Goal: Transaction & Acquisition: Purchase product/service

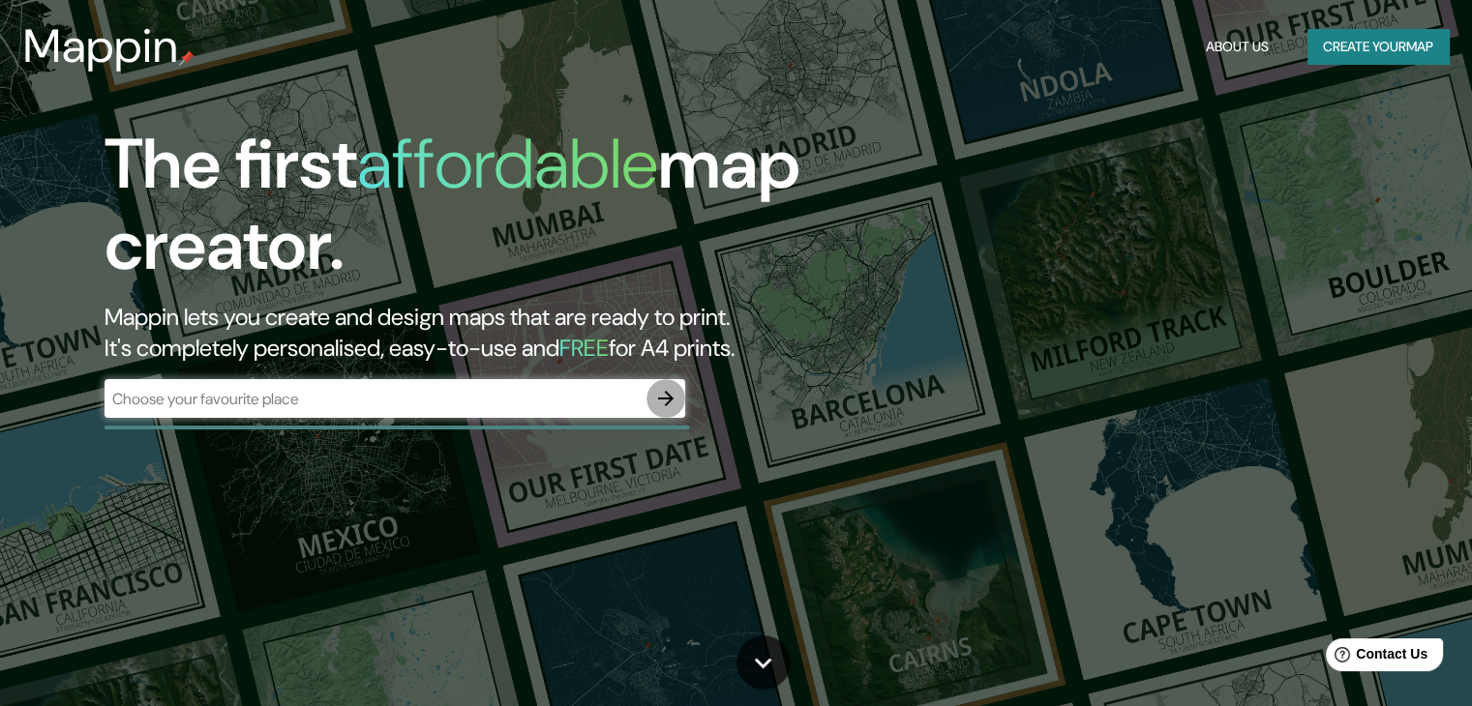
click at [665, 394] on icon "button" at bounding box center [665, 398] width 23 height 23
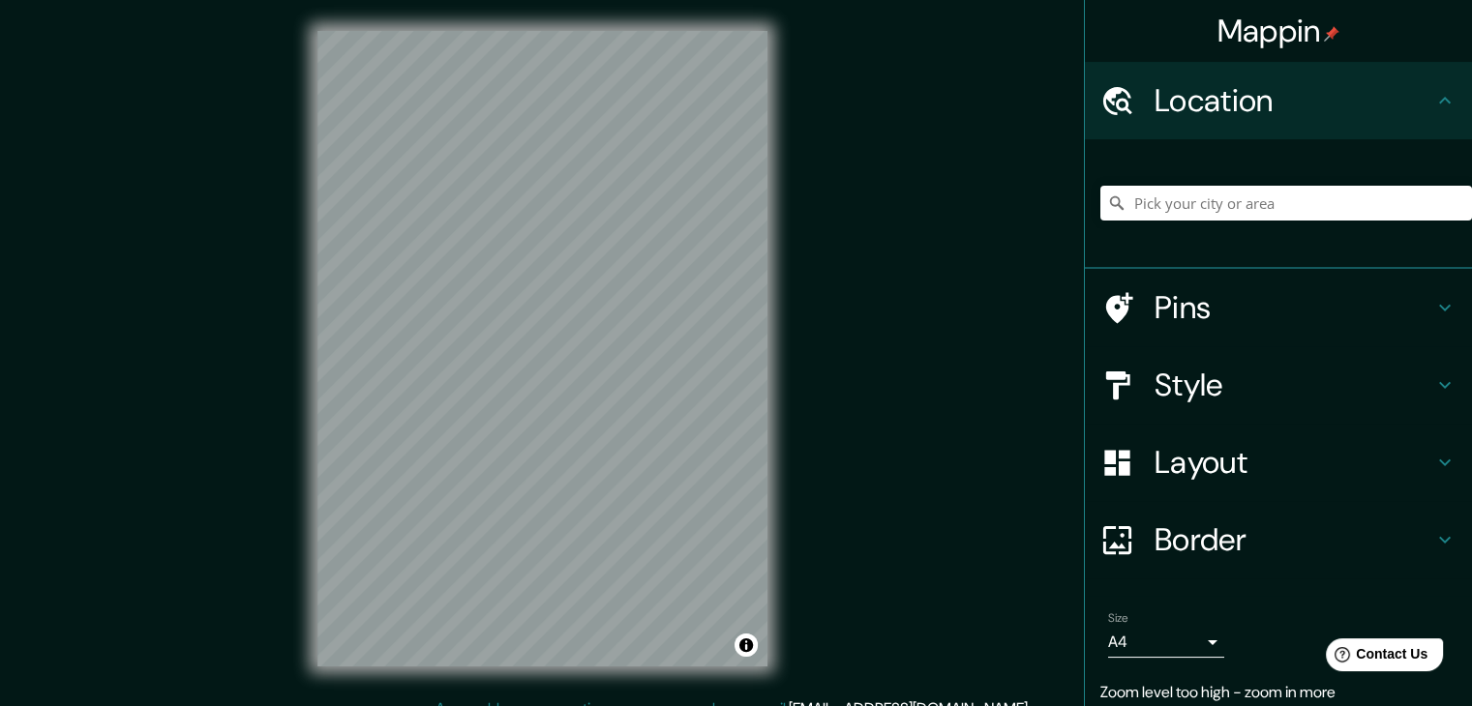
click at [785, 0] on html "Mappin Location Pins Style Layout Border Choose a border. Hint : you can make l…" at bounding box center [736, 353] width 1472 height 706
click at [526, 24] on div "© Mapbox © OpenStreetMap Improve this map" at bounding box center [542, 349] width 512 height 698
click at [1258, 376] on h4 "Style" at bounding box center [1294, 385] width 279 height 39
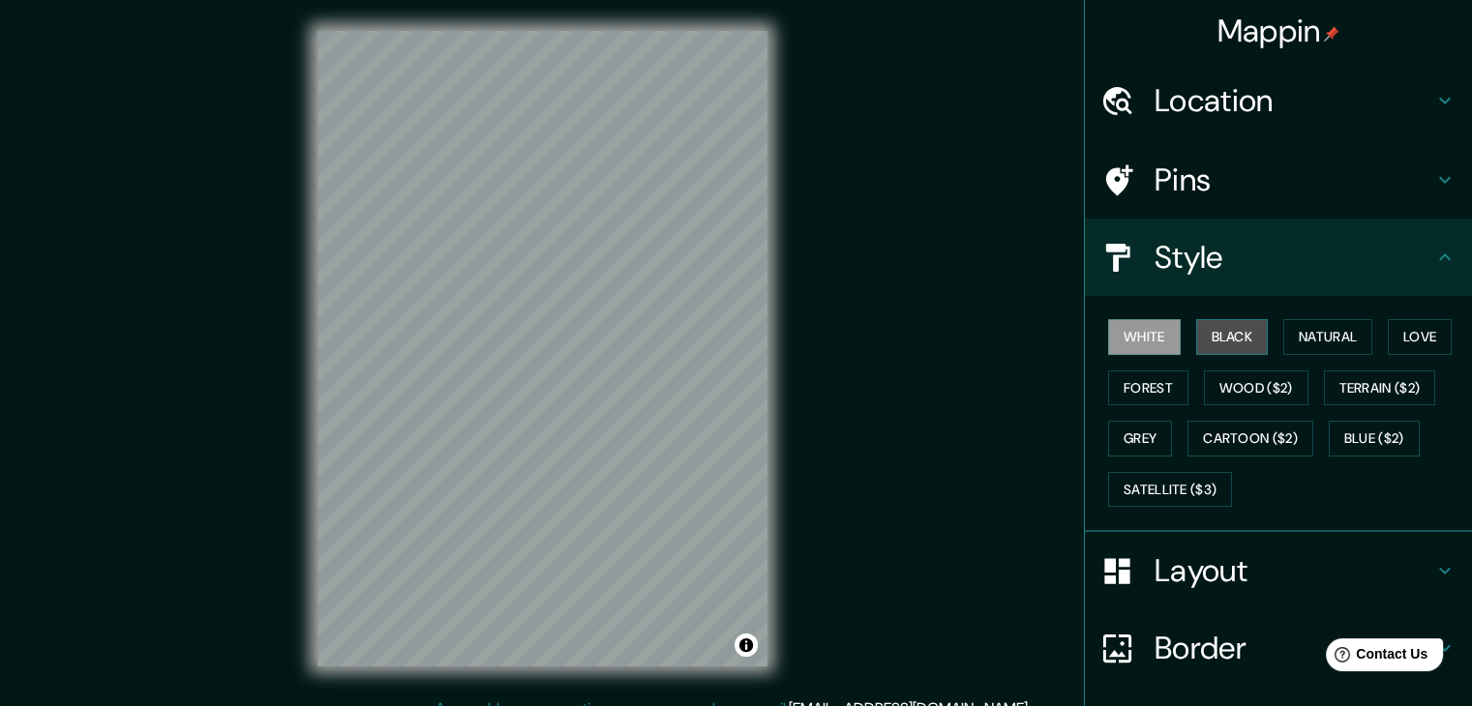
click at [1215, 342] on button "Black" at bounding box center [1232, 337] width 73 height 36
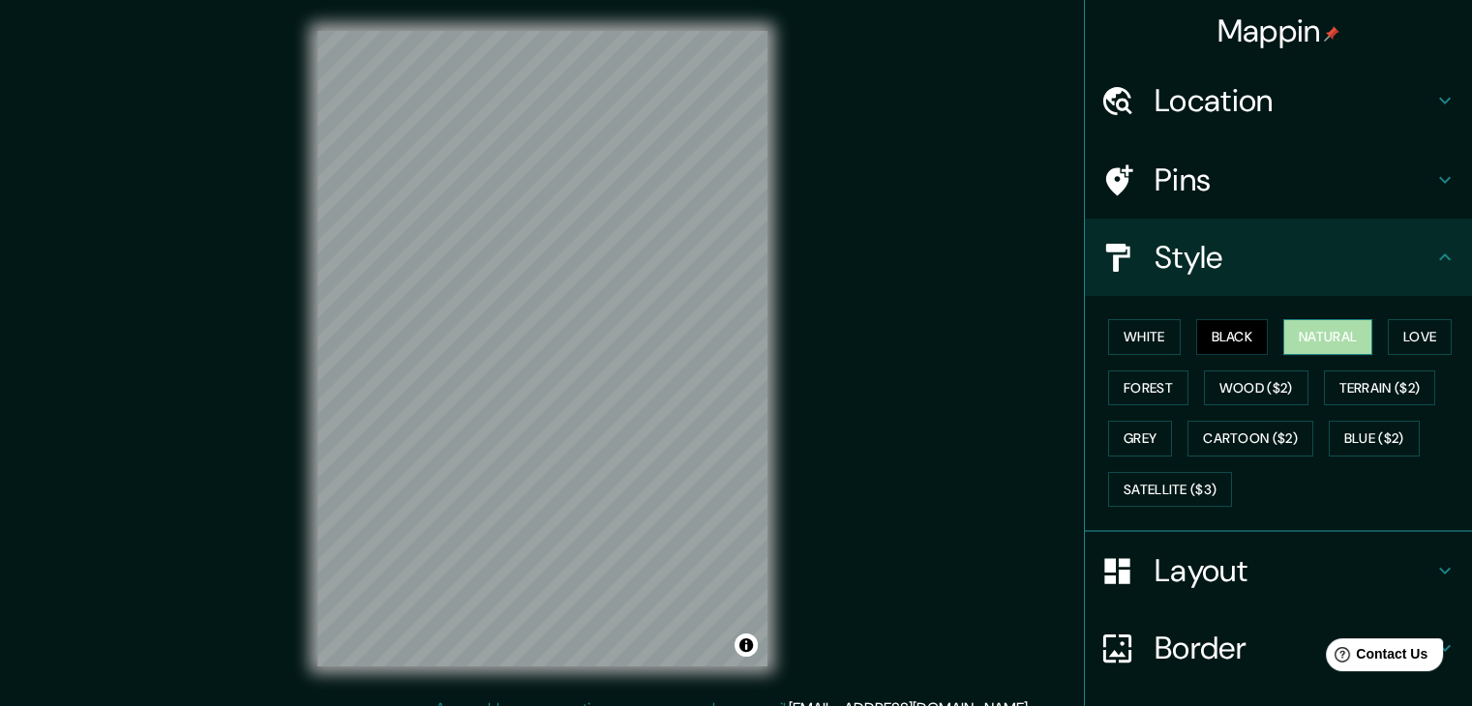
click at [1346, 328] on button "Natural" at bounding box center [1327, 337] width 89 height 36
click at [1435, 334] on button "Love" at bounding box center [1420, 337] width 64 height 36
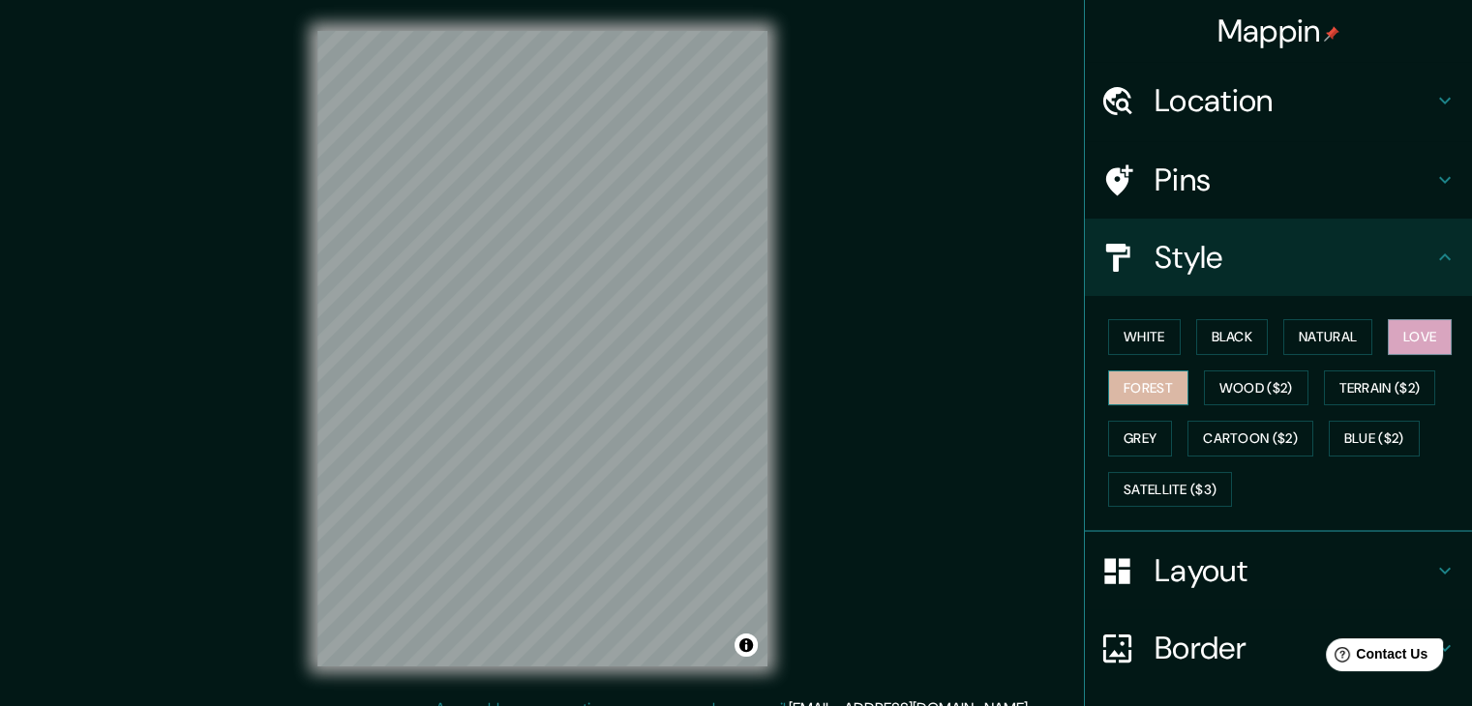
click at [1124, 393] on button "Forest" at bounding box center [1148, 389] width 80 height 36
click at [1254, 381] on button "Wood ($2)" at bounding box center [1256, 389] width 105 height 36
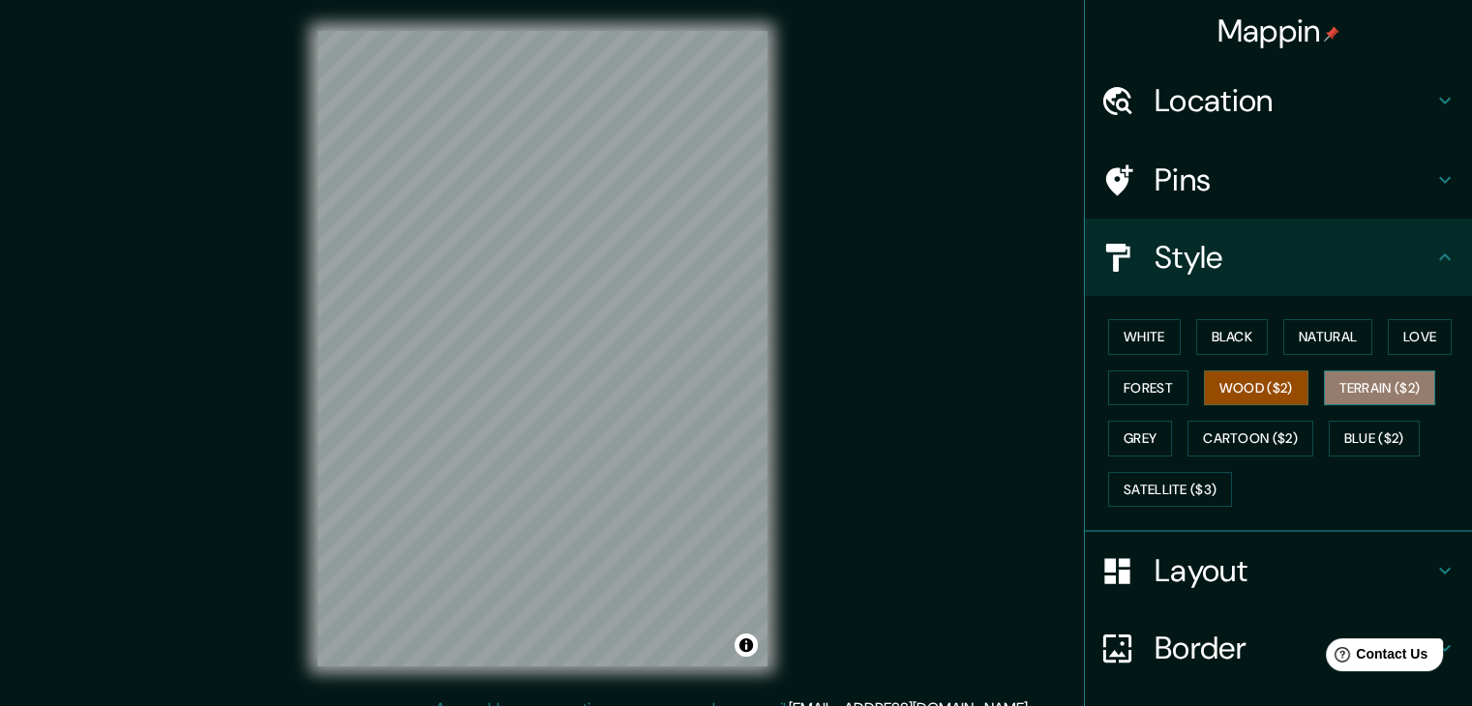
click at [1367, 381] on button "Terrain ($2)" at bounding box center [1380, 389] width 112 height 36
click at [1134, 444] on button "Grey" at bounding box center [1140, 439] width 64 height 36
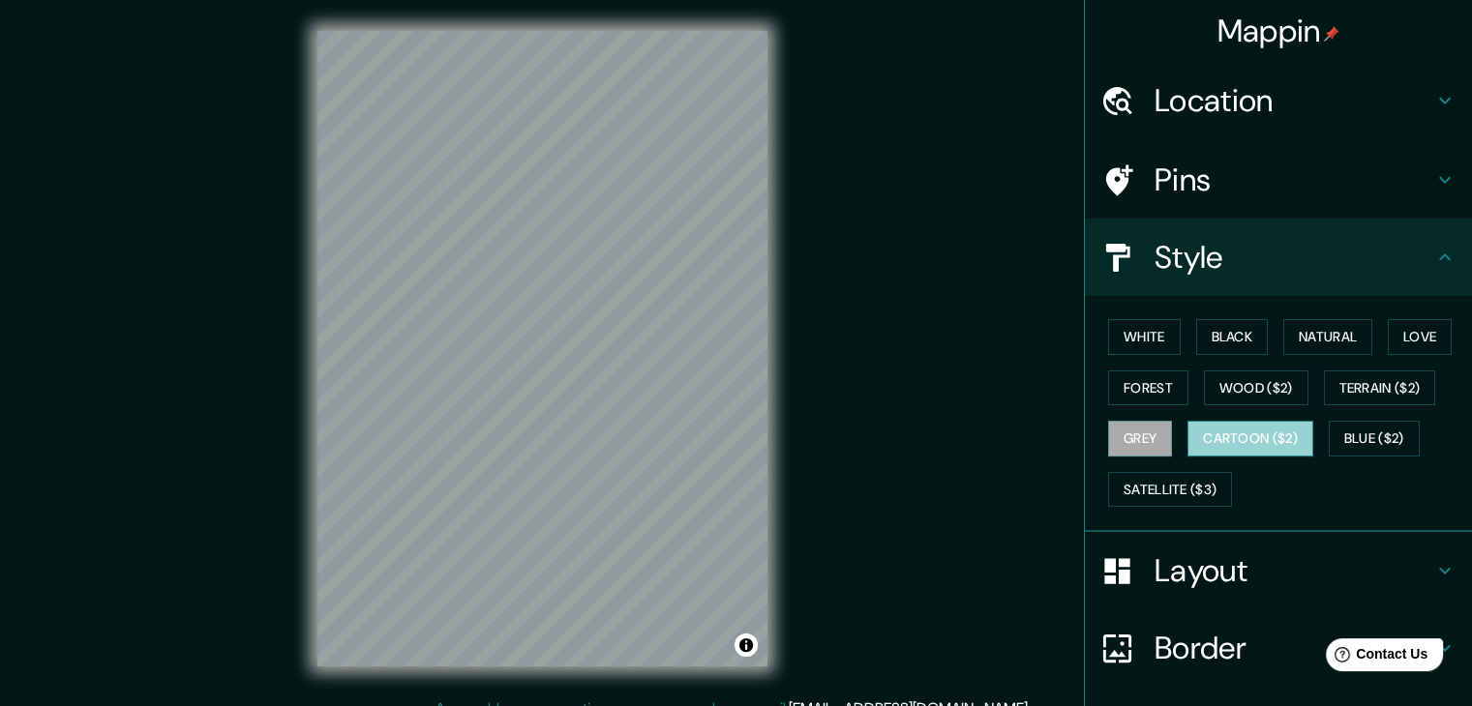
click at [1257, 436] on button "Cartoon ($2)" at bounding box center [1250, 439] width 126 height 36
click at [1379, 435] on button "Blue ($2)" at bounding box center [1374, 439] width 91 height 36
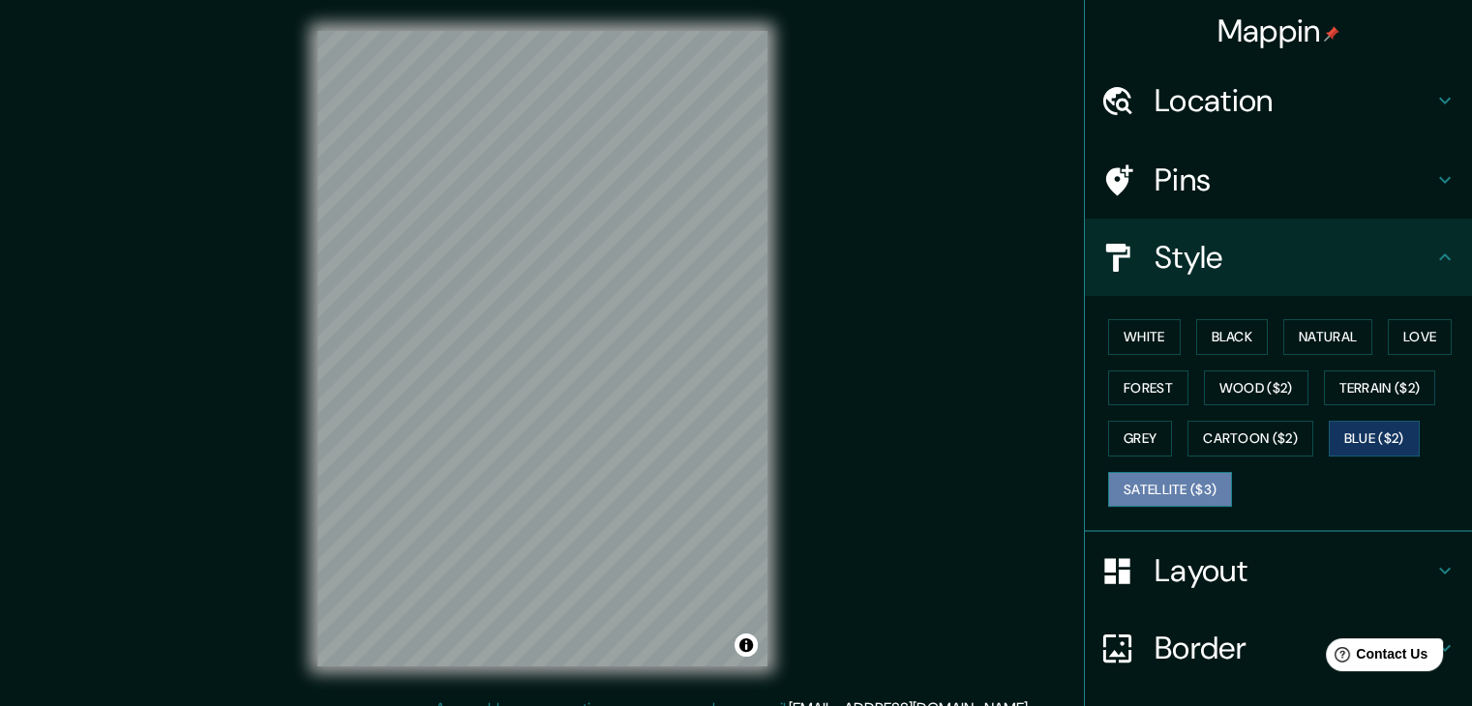
click at [1153, 485] on button "Satellite ($3)" at bounding box center [1170, 490] width 124 height 36
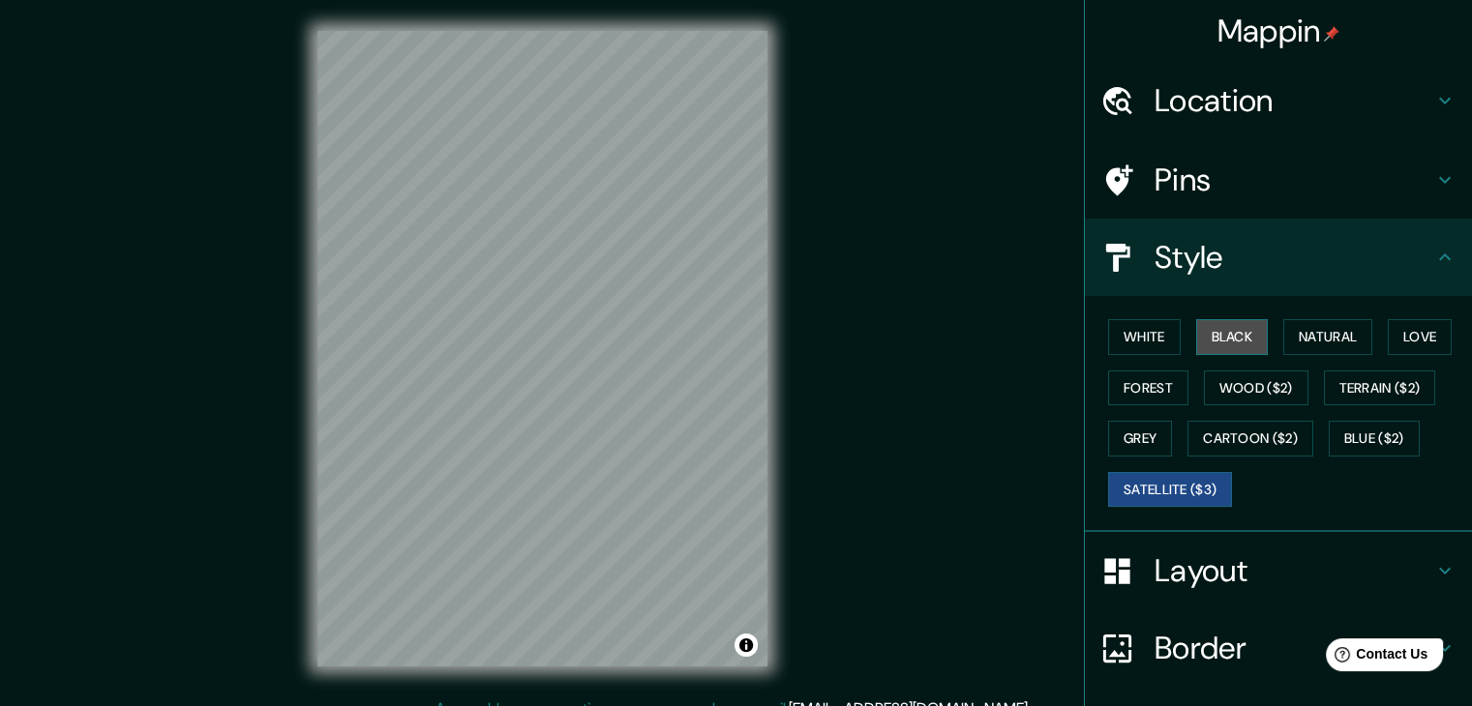
click at [1217, 347] on button "Black" at bounding box center [1232, 337] width 73 height 36
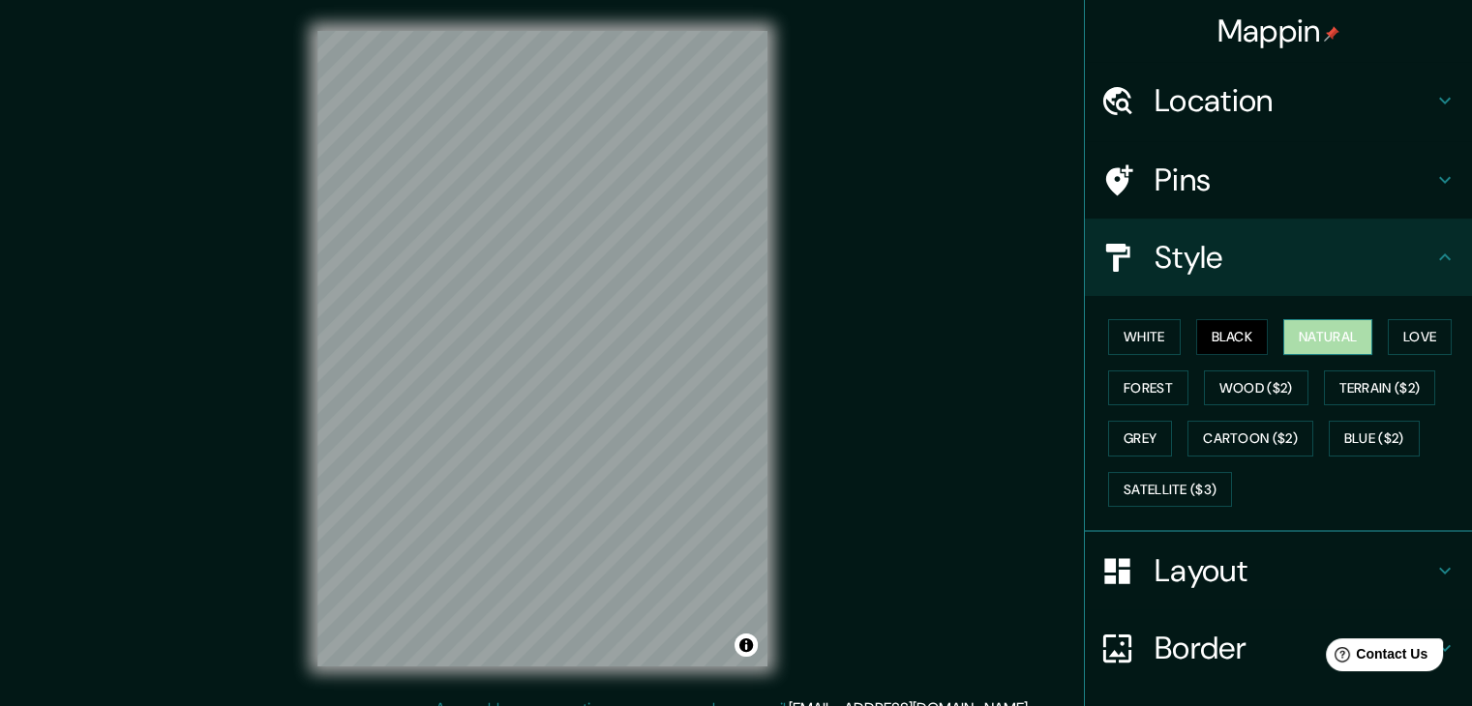
click at [1312, 346] on button "Natural" at bounding box center [1327, 337] width 89 height 36
click at [1370, 339] on div "White Black Natural Love Forest Wood ($2) Terrain ($2) Grey Cartoon ($2) Blue (…" at bounding box center [1286, 413] width 372 height 203
click at [1398, 333] on button "Love" at bounding box center [1420, 337] width 64 height 36
click at [1173, 324] on div "White Black Natural Love Forest Wood ($2) Terrain ($2) Grey Cartoon ($2) Blue (…" at bounding box center [1286, 413] width 372 height 203
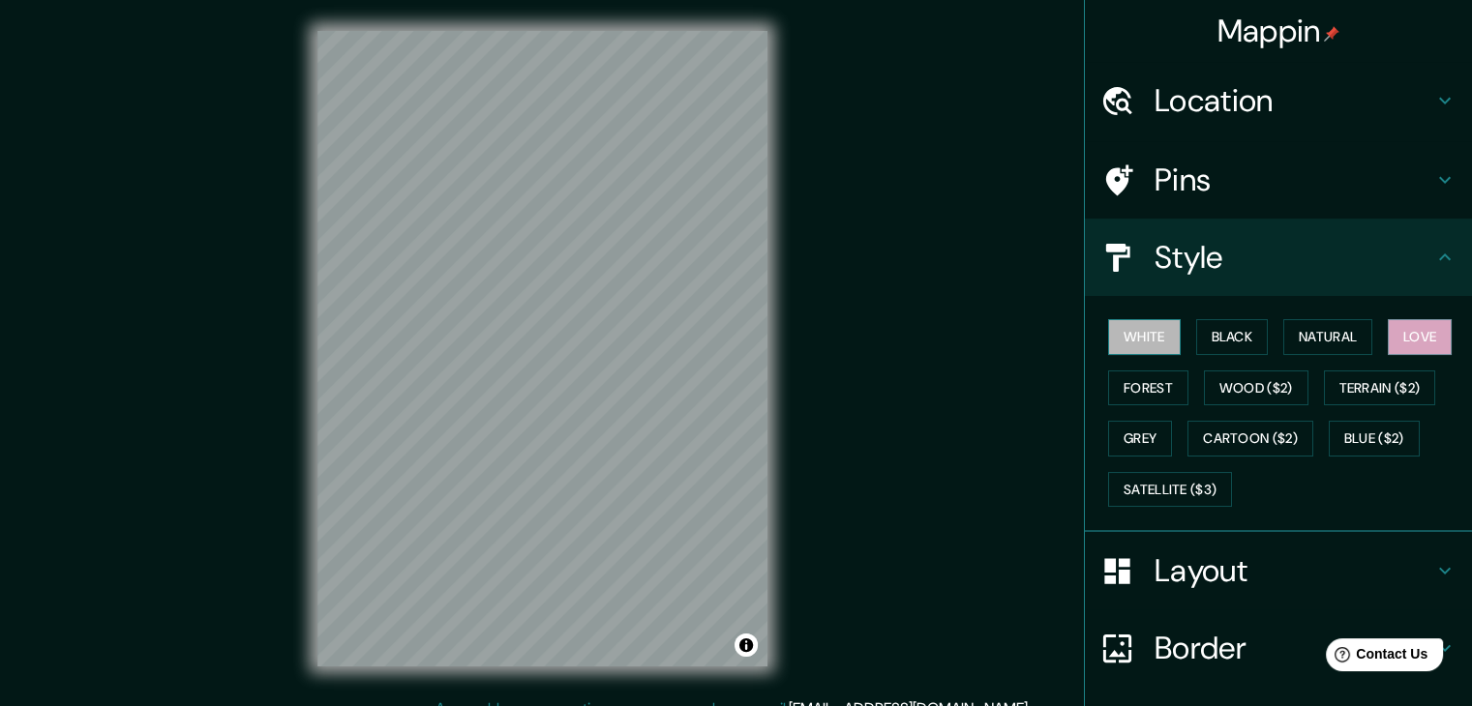
click at [1131, 334] on button "White" at bounding box center [1144, 337] width 73 height 36
click at [1283, 325] on button "Natural" at bounding box center [1327, 337] width 89 height 36
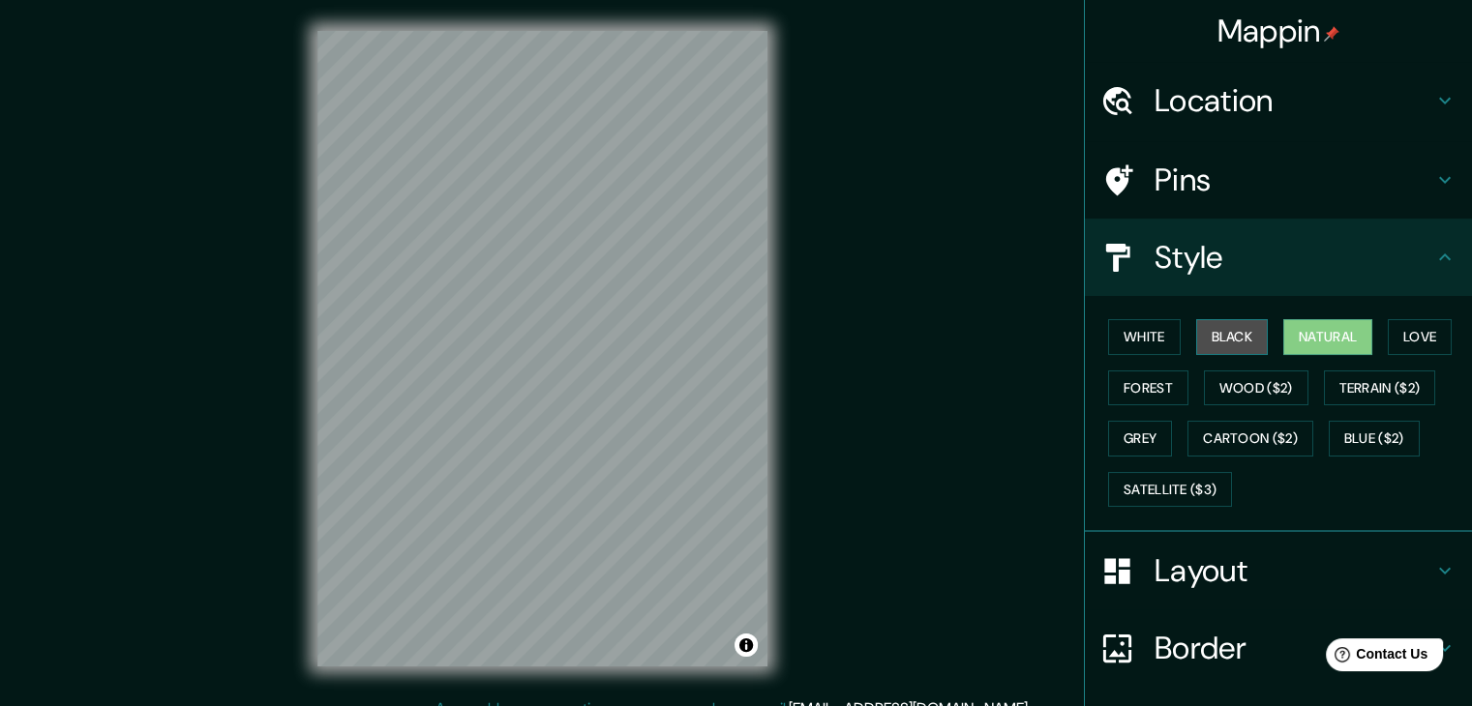
click at [1206, 340] on button "Black" at bounding box center [1232, 337] width 73 height 36
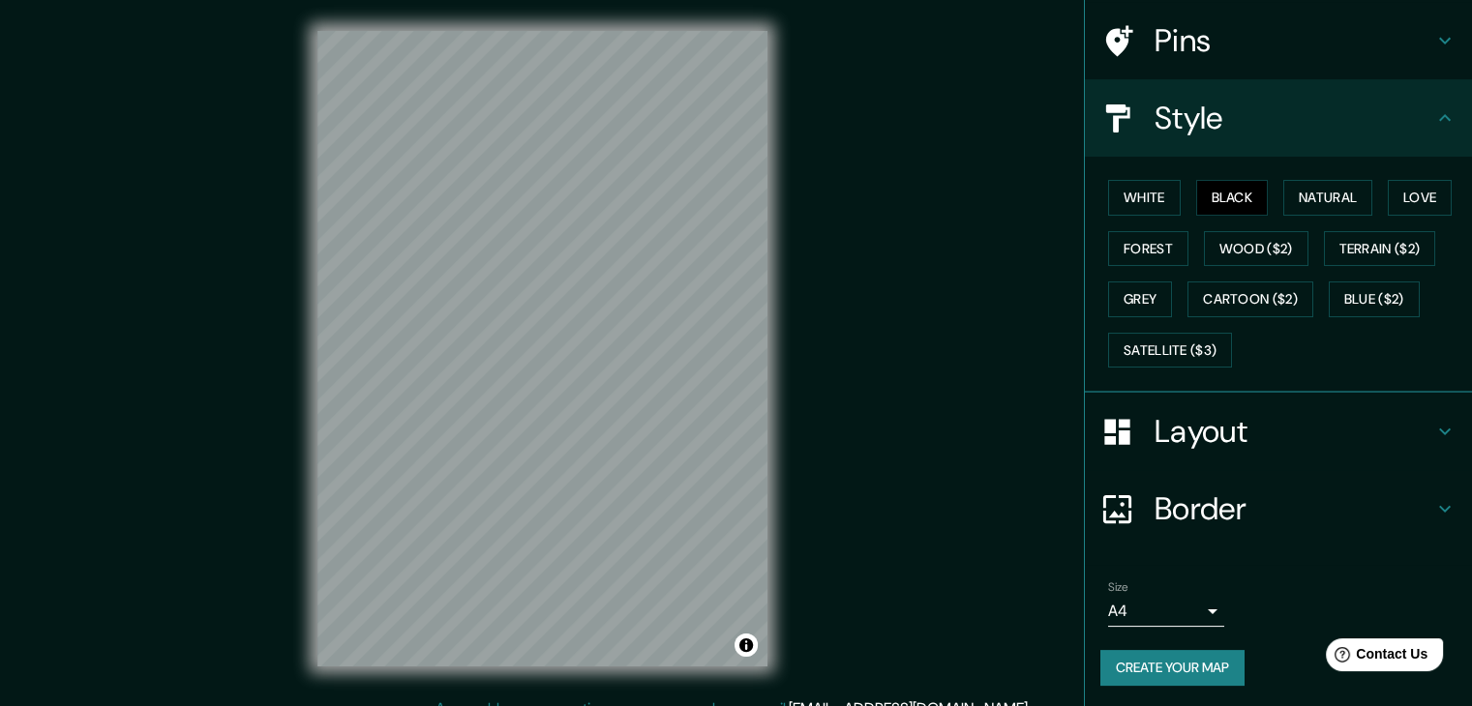
click at [1135, 669] on button "Create your map" at bounding box center [1172, 668] width 144 height 36
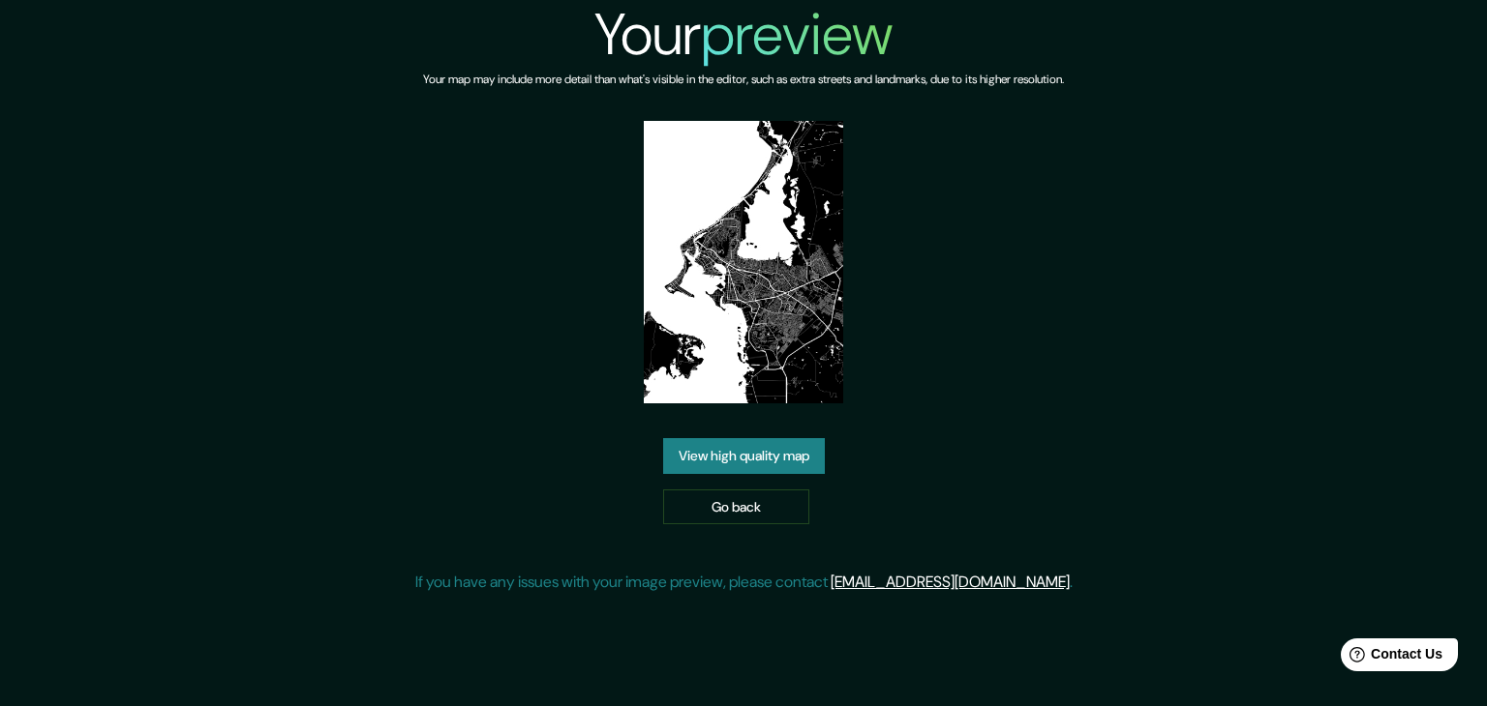
click at [720, 458] on link "View high quality map" at bounding box center [744, 456] width 162 height 36
click at [735, 502] on link "Go back" at bounding box center [736, 508] width 146 height 36
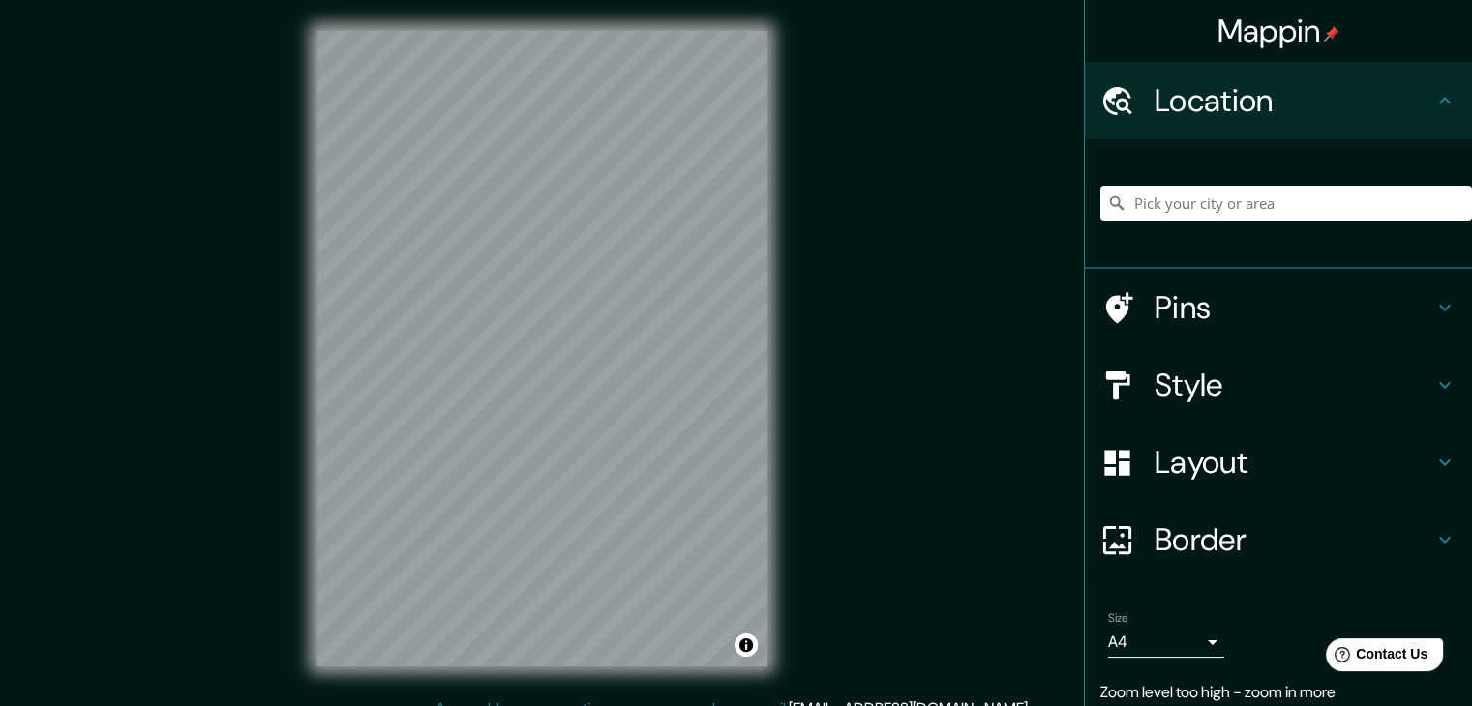
click at [1116, 400] on div "Mappin Location Pins Style Layout Border Choose a border. Hint : you can make l…" at bounding box center [736, 364] width 1472 height 729
click at [958, 481] on div "Mappin Location Pins Style Layout Border Choose a border. Hint : you can make l…" at bounding box center [736, 364] width 1472 height 729
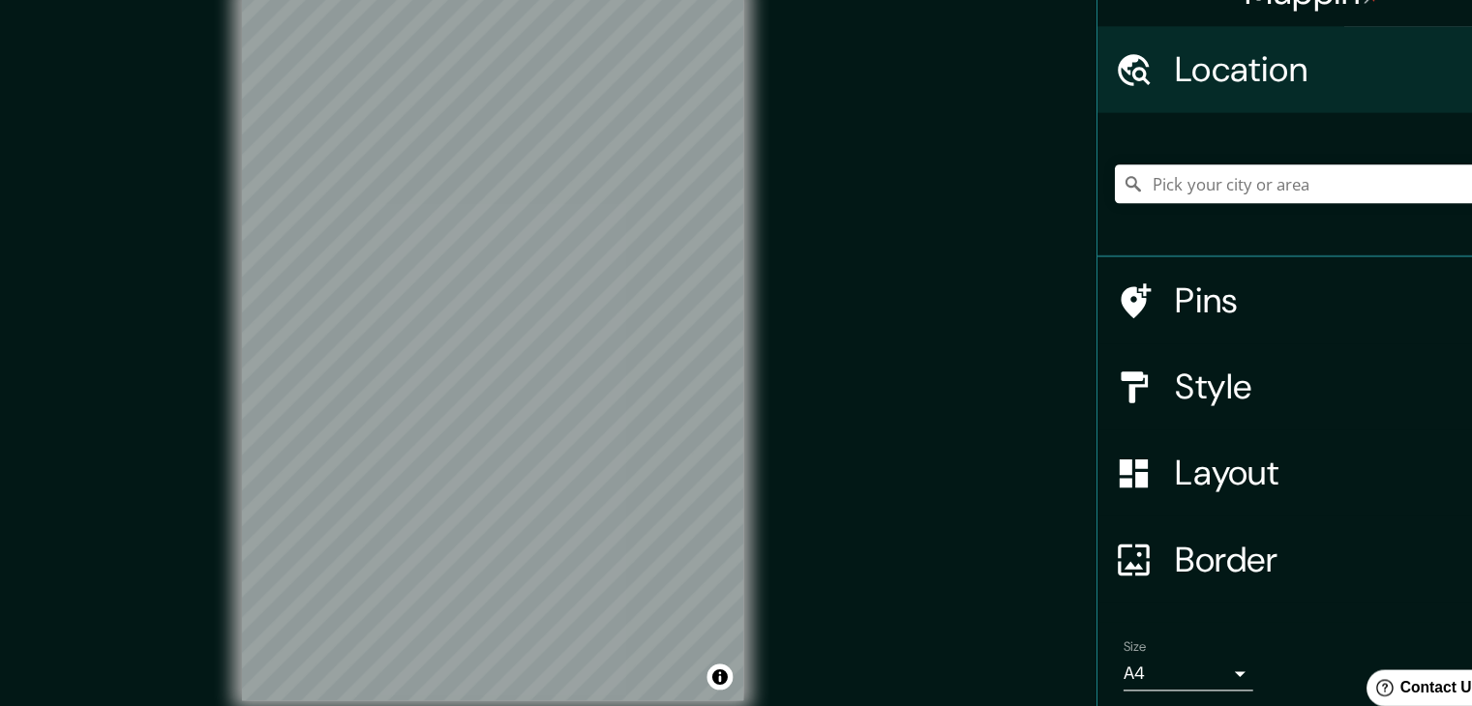
click at [779, 395] on div "© Mapbox © OpenStreetMap Improve this map" at bounding box center [542, 349] width 512 height 698
click at [1155, 403] on h4 "Style" at bounding box center [1294, 385] width 279 height 39
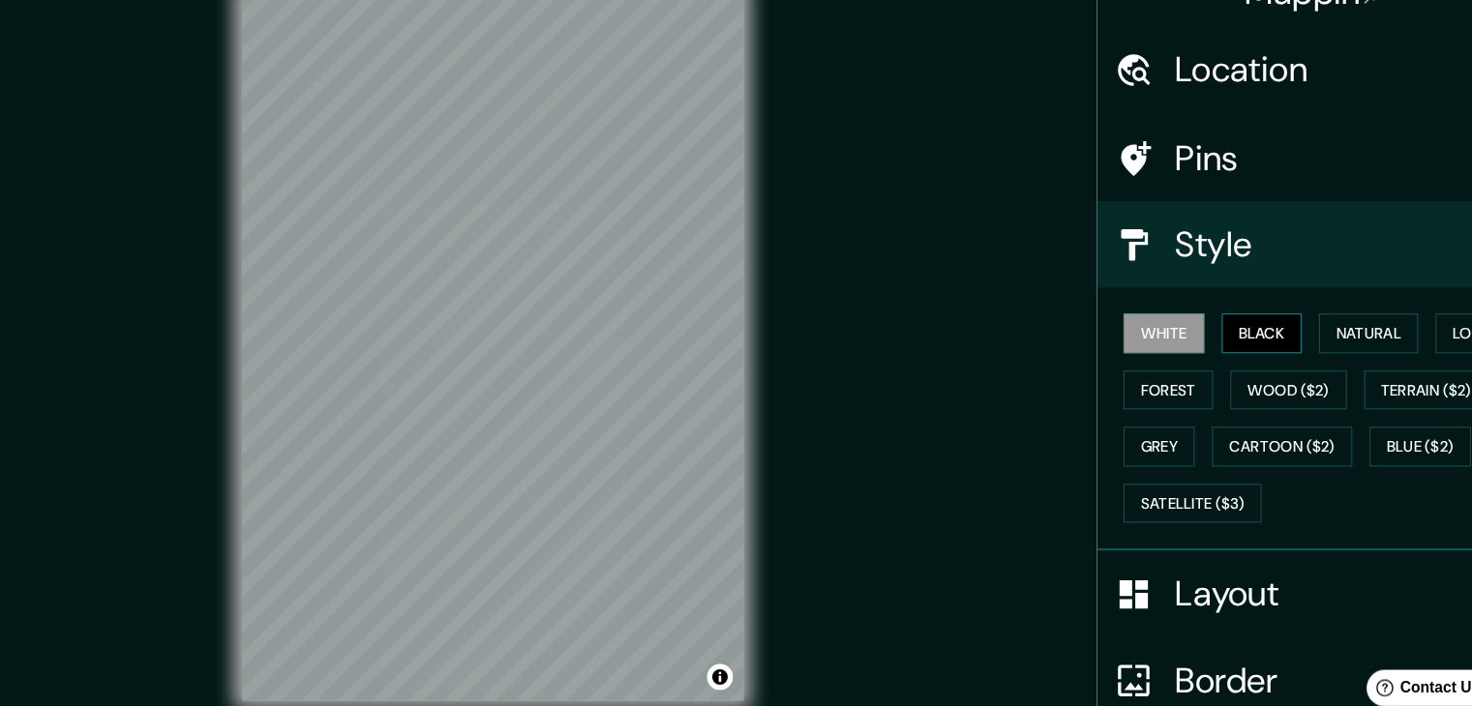
click at [1226, 348] on button "Black" at bounding box center [1232, 337] width 73 height 36
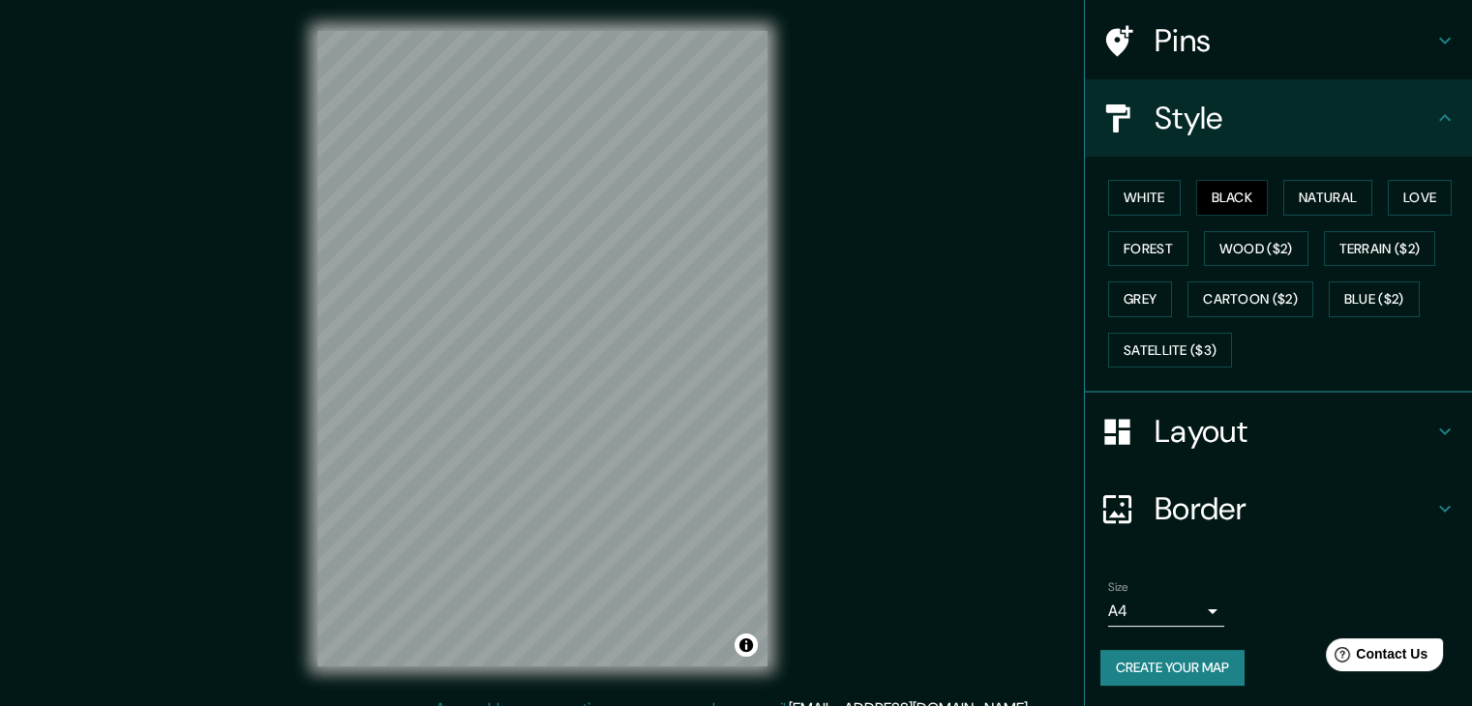
click at [1184, 646] on div "Size A4 single Create your map" at bounding box center [1278, 637] width 356 height 129
click at [1157, 663] on button "Create your map" at bounding box center [1172, 668] width 144 height 36
click at [1157, 663] on div "Create your map" at bounding box center [1278, 668] width 356 height 36
click at [1139, 678] on div "Create your map" at bounding box center [1278, 668] width 356 height 36
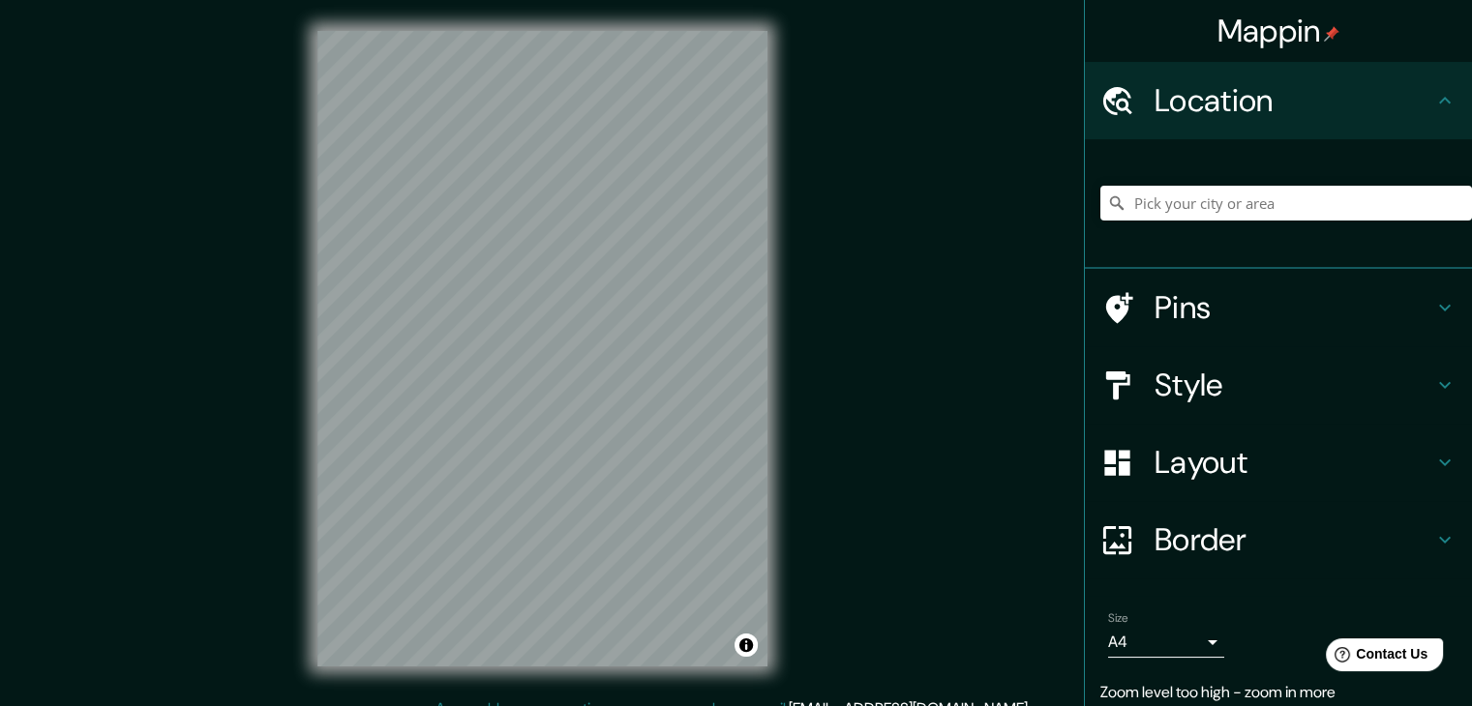
click at [882, 374] on div "Mappin Location Pins Style Layout Border Choose a border. Hint : you can make l…" at bounding box center [736, 364] width 1472 height 729
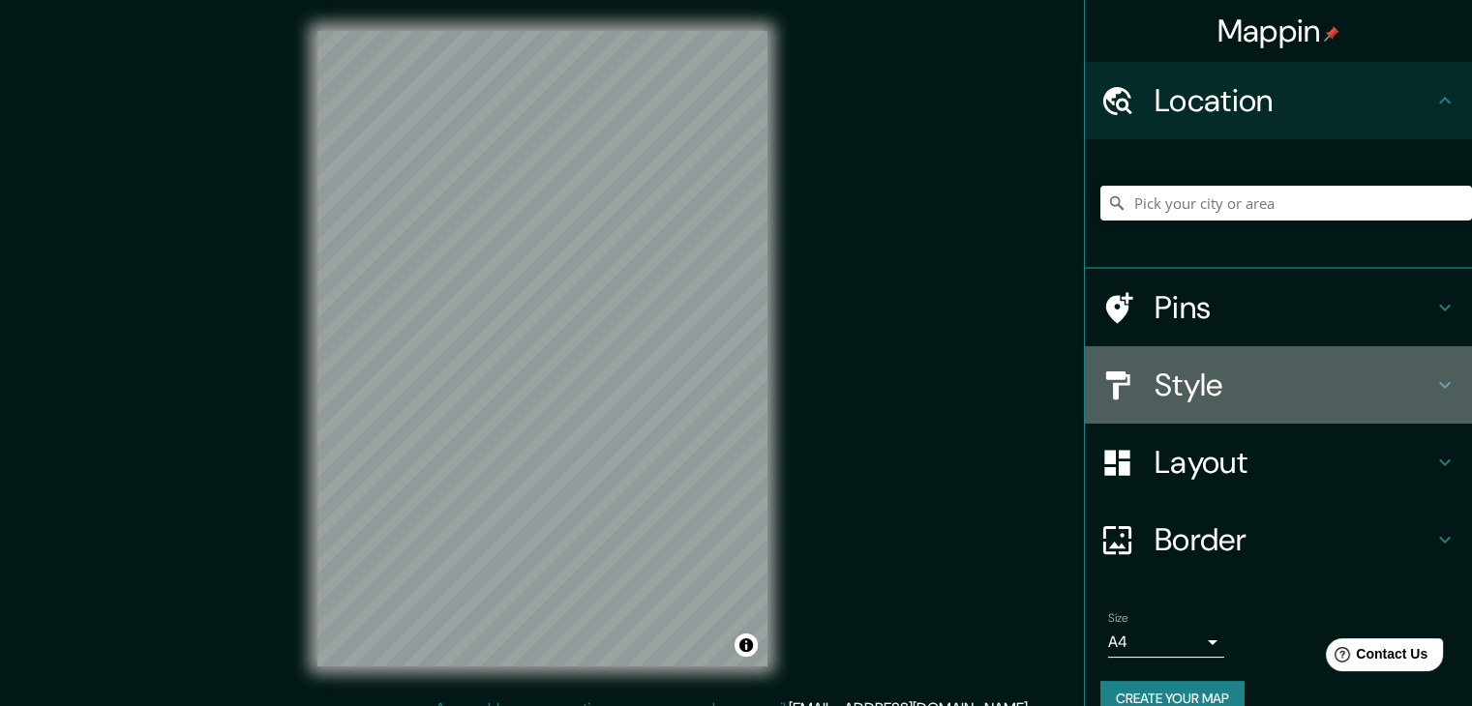
click at [1206, 378] on h4 "Style" at bounding box center [1294, 385] width 279 height 39
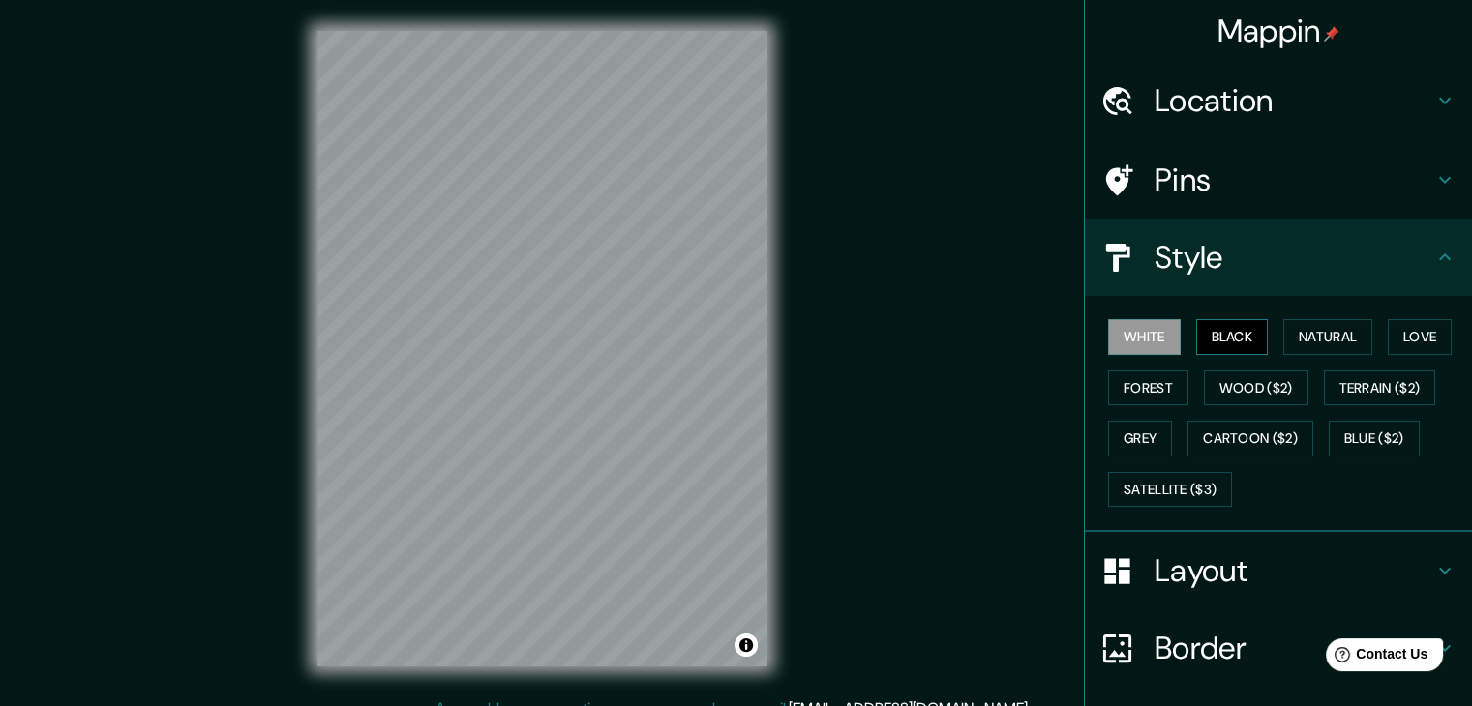
click at [1228, 342] on button "Black" at bounding box center [1232, 337] width 73 height 36
click at [1114, 352] on button "White" at bounding box center [1144, 337] width 73 height 36
click at [1221, 335] on button "Black" at bounding box center [1232, 337] width 73 height 36
click at [1108, 389] on button "Forest" at bounding box center [1148, 389] width 80 height 36
